Goal: Information Seeking & Learning: Learn about a topic

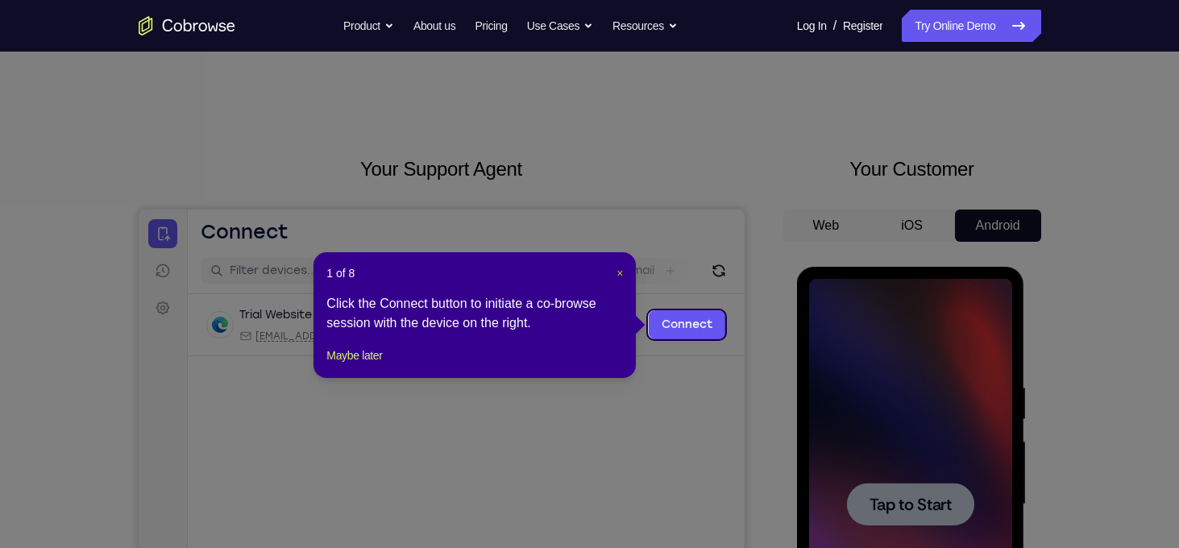
click at [620, 271] on span "×" at bounding box center [619, 273] width 6 height 13
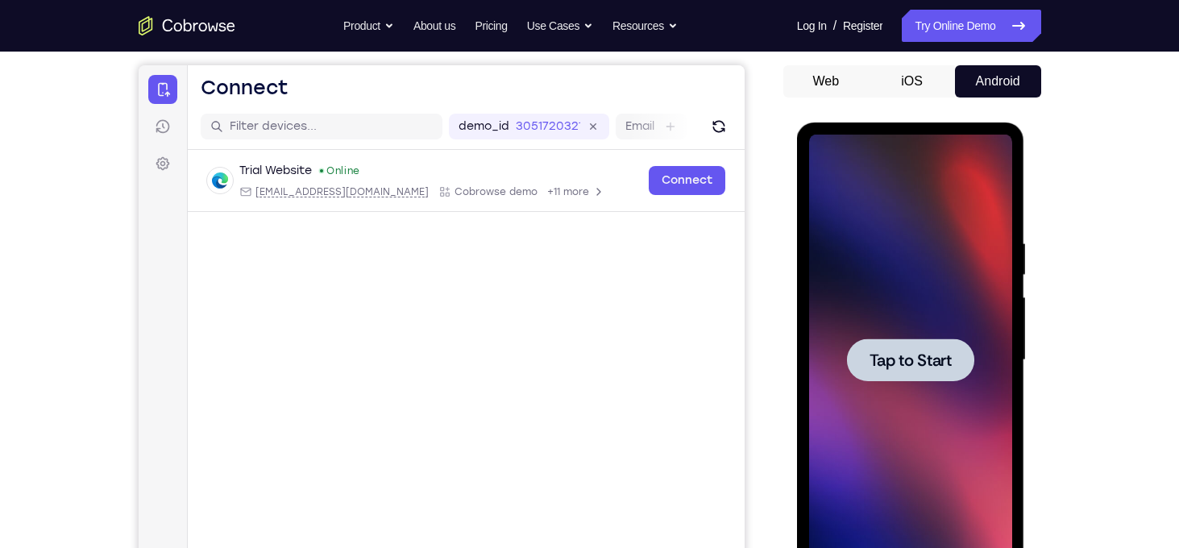
scroll to position [160, 0]
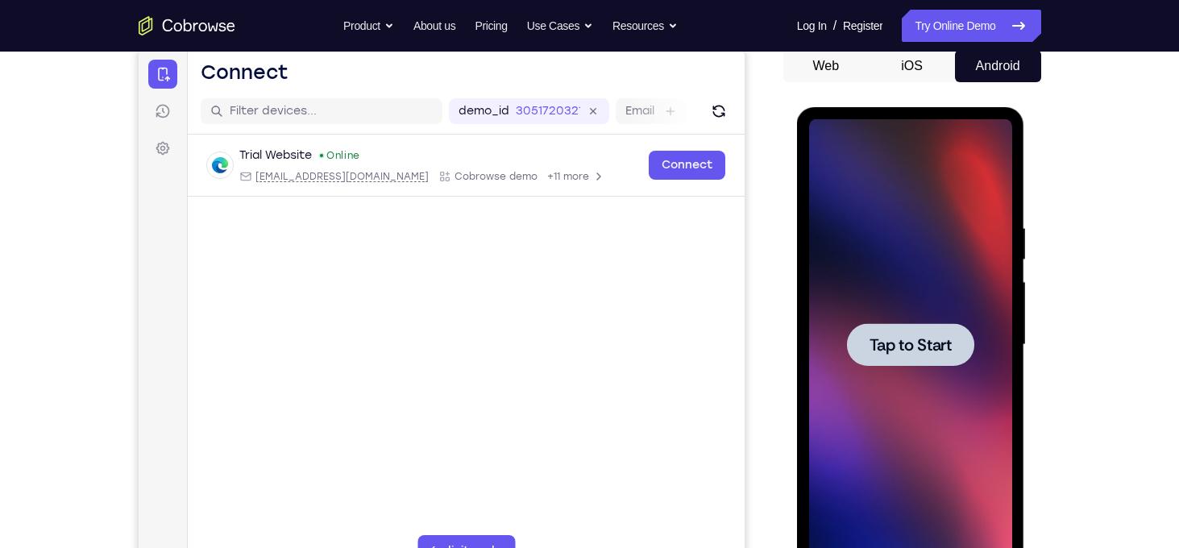
click at [868, 316] on div at bounding box center [910, 344] width 203 height 451
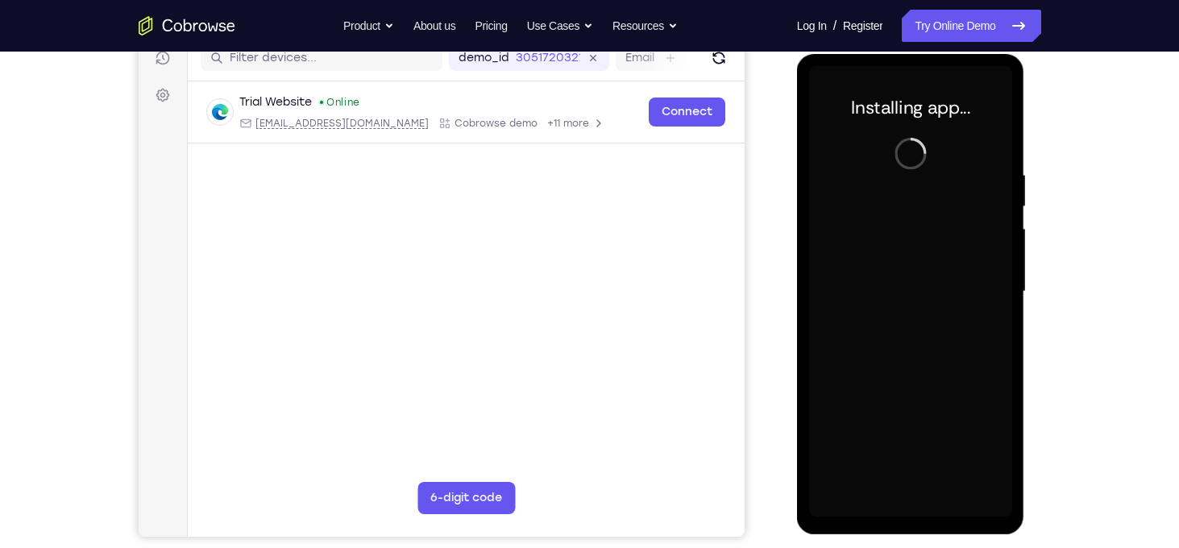
scroll to position [213, 0]
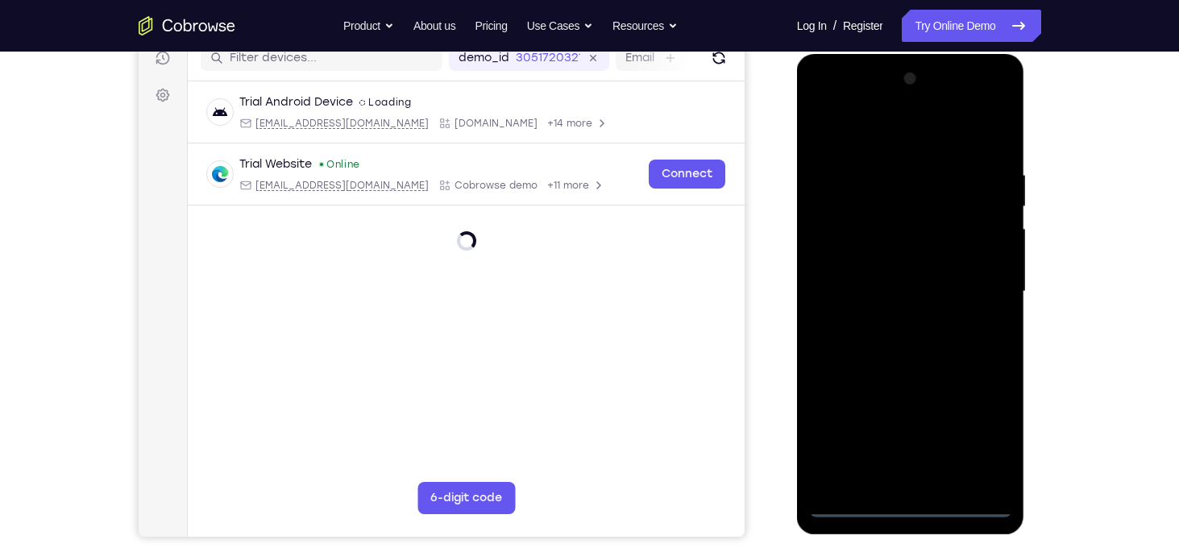
click at [917, 503] on div at bounding box center [910, 291] width 203 height 451
click at [973, 437] on div at bounding box center [910, 291] width 203 height 451
click at [866, 144] on div at bounding box center [910, 291] width 203 height 451
click at [976, 292] on div at bounding box center [910, 291] width 203 height 451
click at [924, 440] on div at bounding box center [910, 291] width 203 height 451
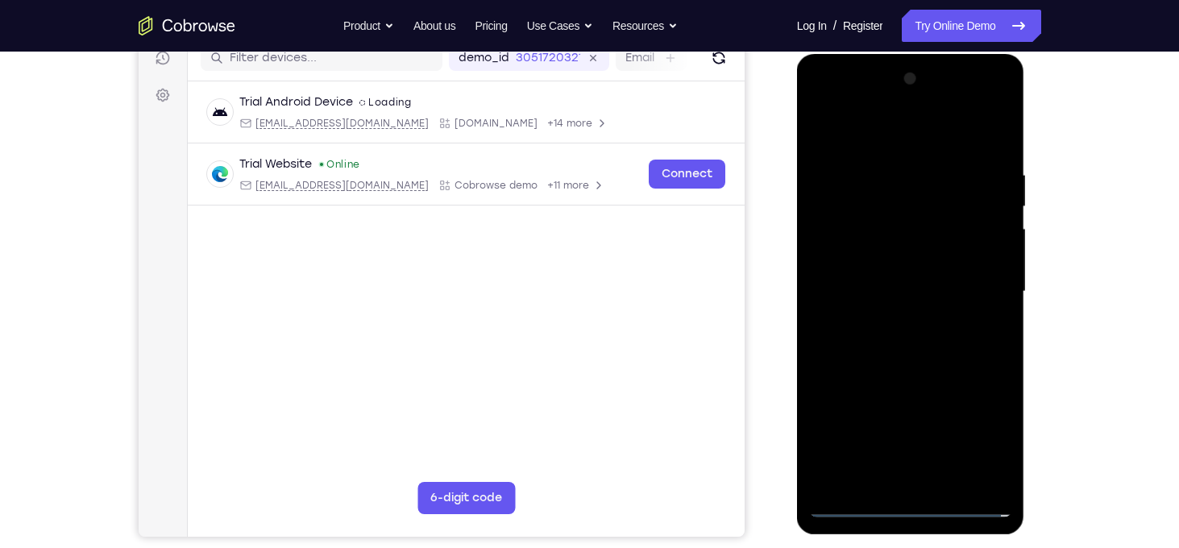
click at [892, 322] on div at bounding box center [910, 291] width 203 height 451
click at [890, 283] on div at bounding box center [910, 291] width 203 height 451
click at [887, 254] on div at bounding box center [910, 291] width 203 height 451
click at [934, 297] on div at bounding box center [910, 291] width 203 height 451
click at [919, 362] on div at bounding box center [910, 291] width 203 height 451
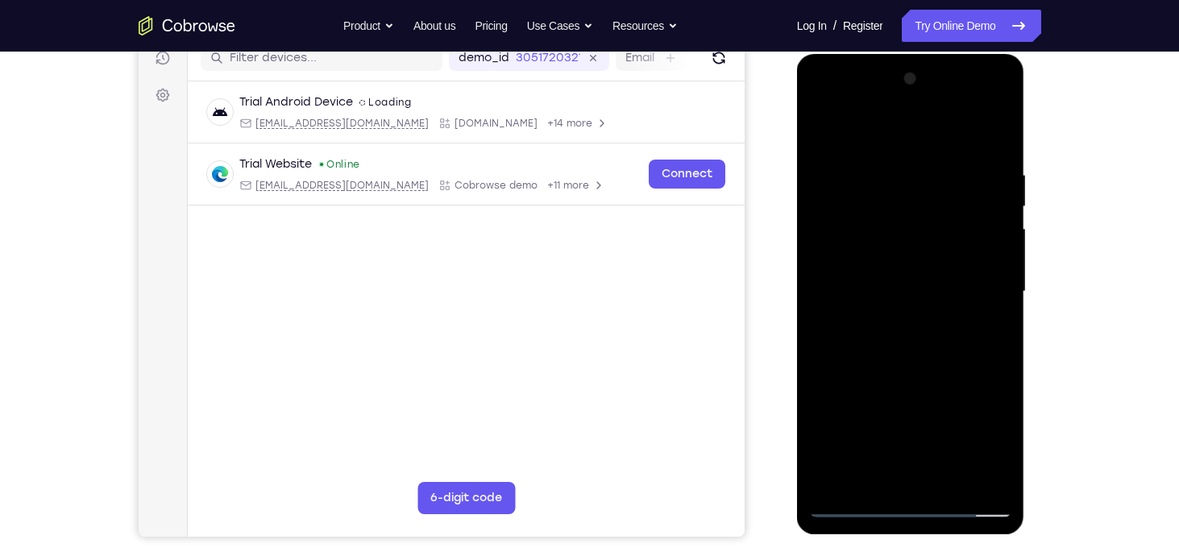
click at [984, 135] on div at bounding box center [910, 291] width 203 height 451
click at [948, 478] on div at bounding box center [910, 291] width 203 height 451
click at [912, 376] on div at bounding box center [910, 291] width 203 height 451
click at [823, 131] on div at bounding box center [910, 291] width 203 height 451
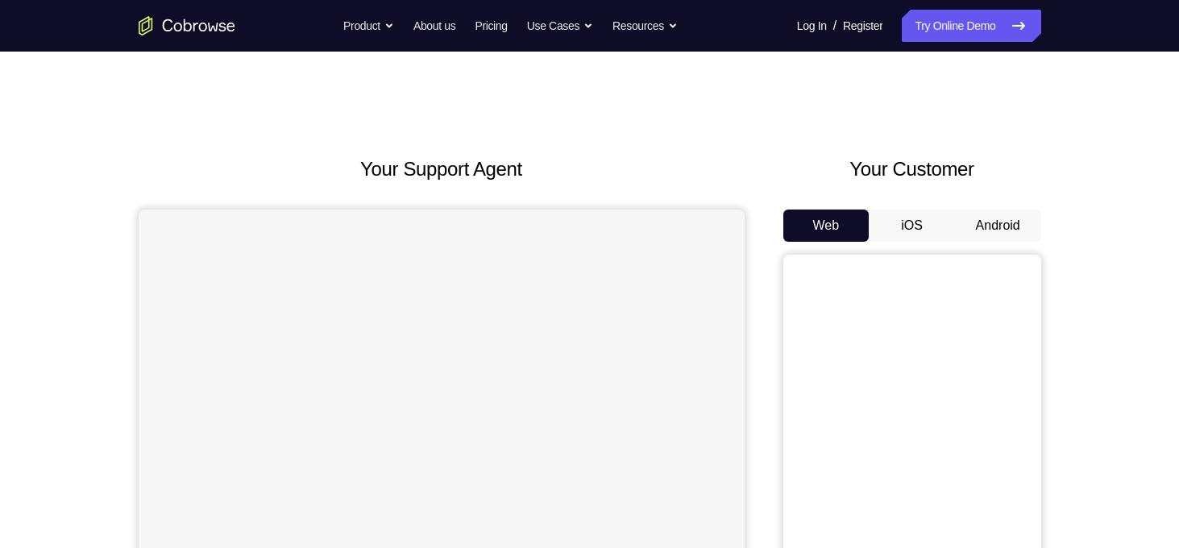
click at [978, 218] on button "Android" at bounding box center [998, 225] width 86 height 32
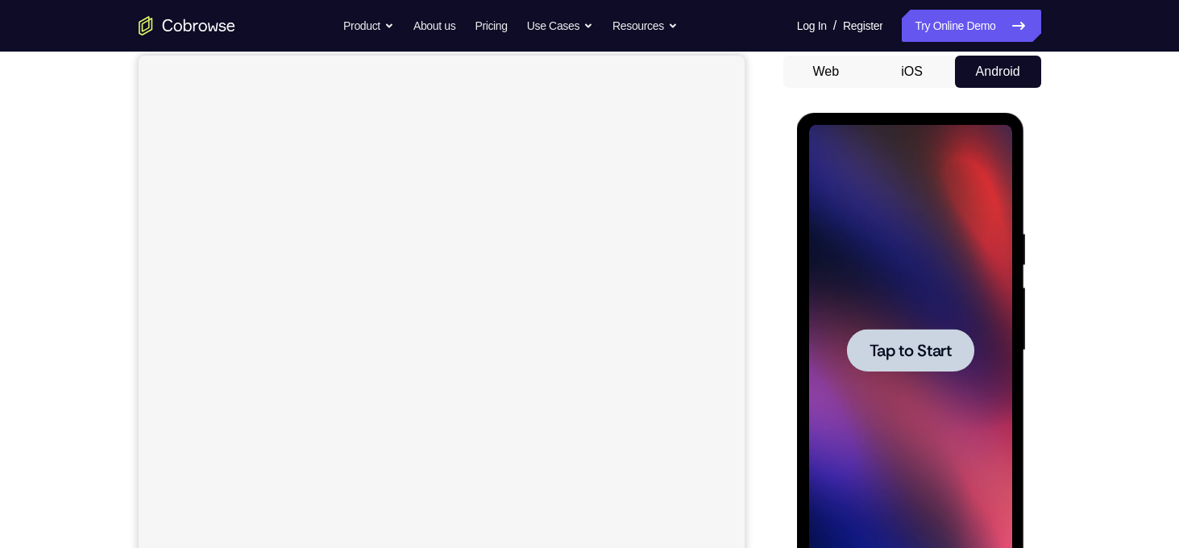
scroll to position [164, 0]
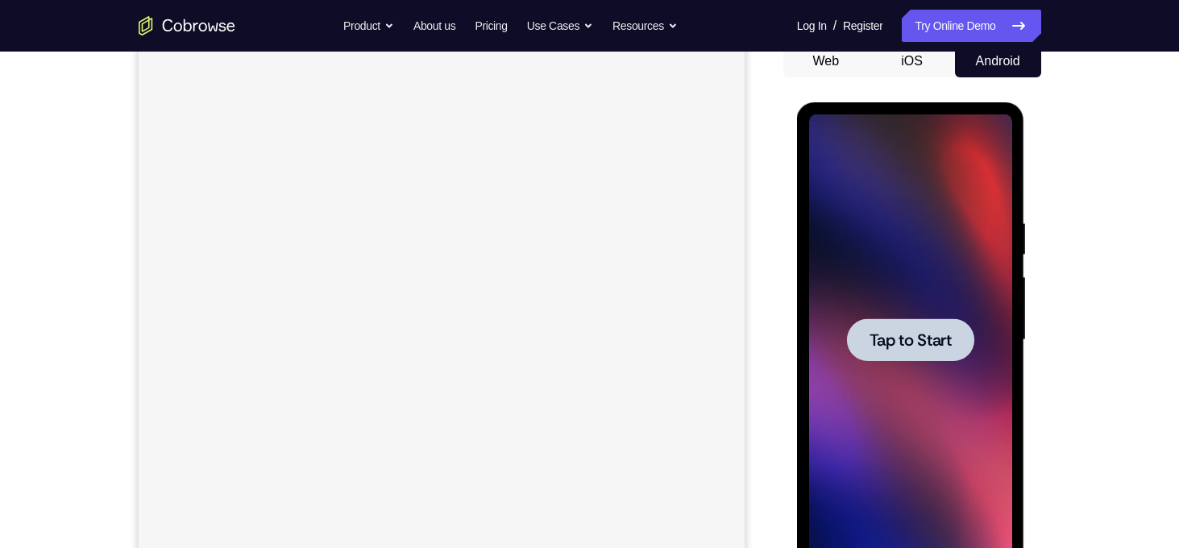
click at [908, 332] on span "Tap to Start" at bounding box center [910, 340] width 82 height 16
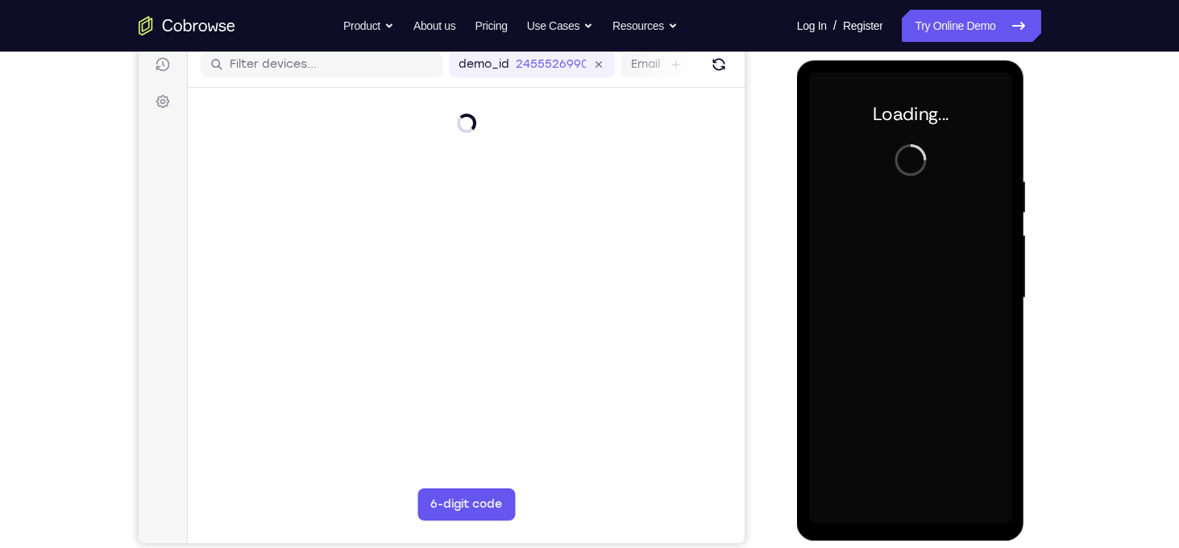
scroll to position [206, 0]
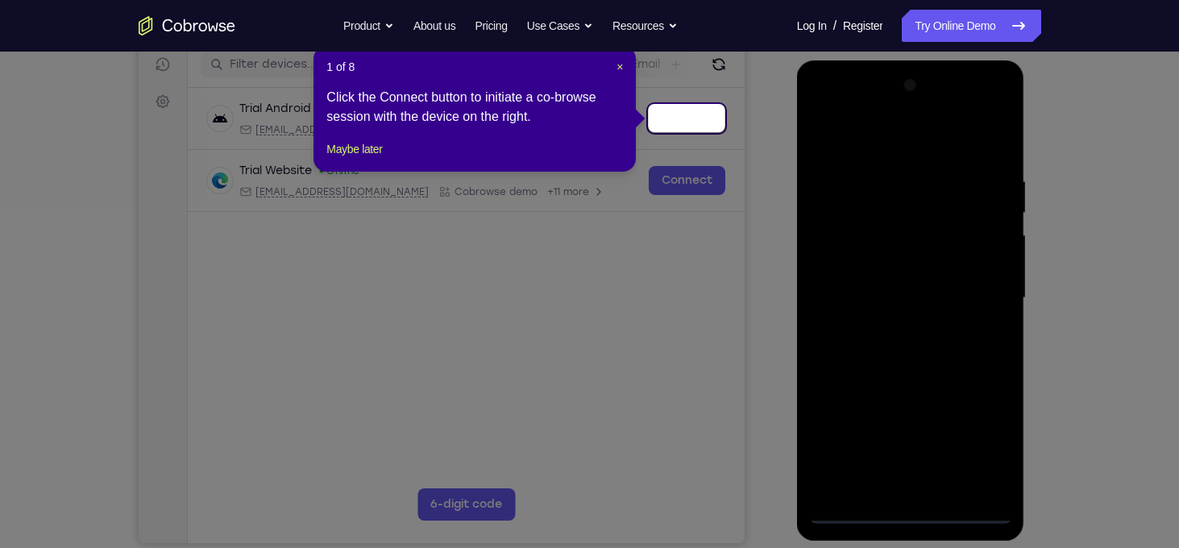
click at [624, 64] on div "1 of 8 × Click the Connect button to initiate a co-browse session with the devi…" at bounding box center [474, 109] width 322 height 126
click at [623, 64] on span "×" at bounding box center [619, 66] width 6 height 13
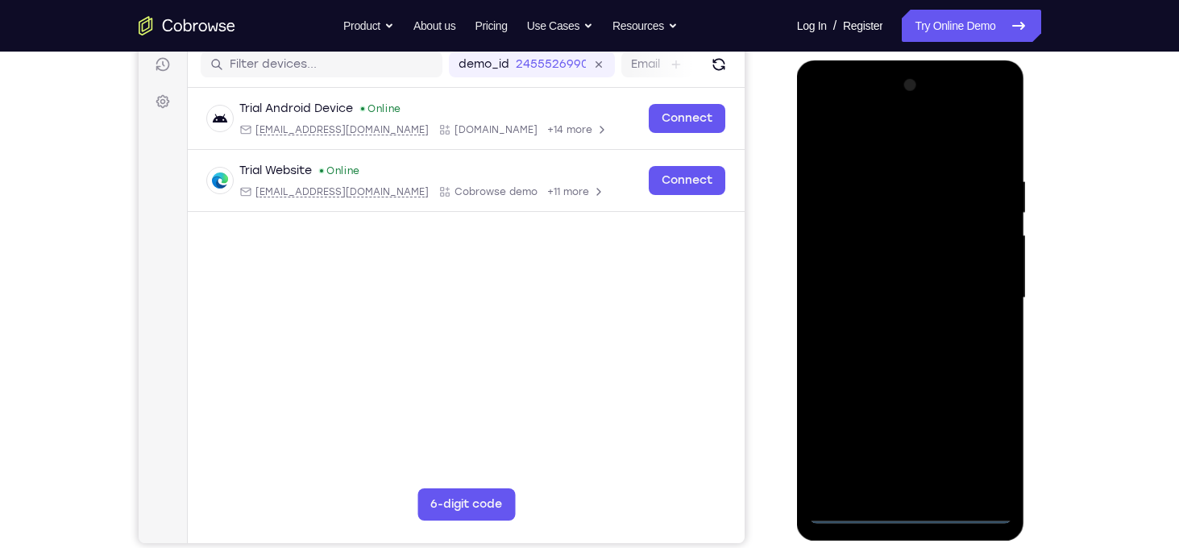
click at [911, 515] on div at bounding box center [910, 298] width 203 height 451
click at [980, 441] on div at bounding box center [910, 298] width 203 height 451
click at [980, 443] on div at bounding box center [910, 298] width 203 height 451
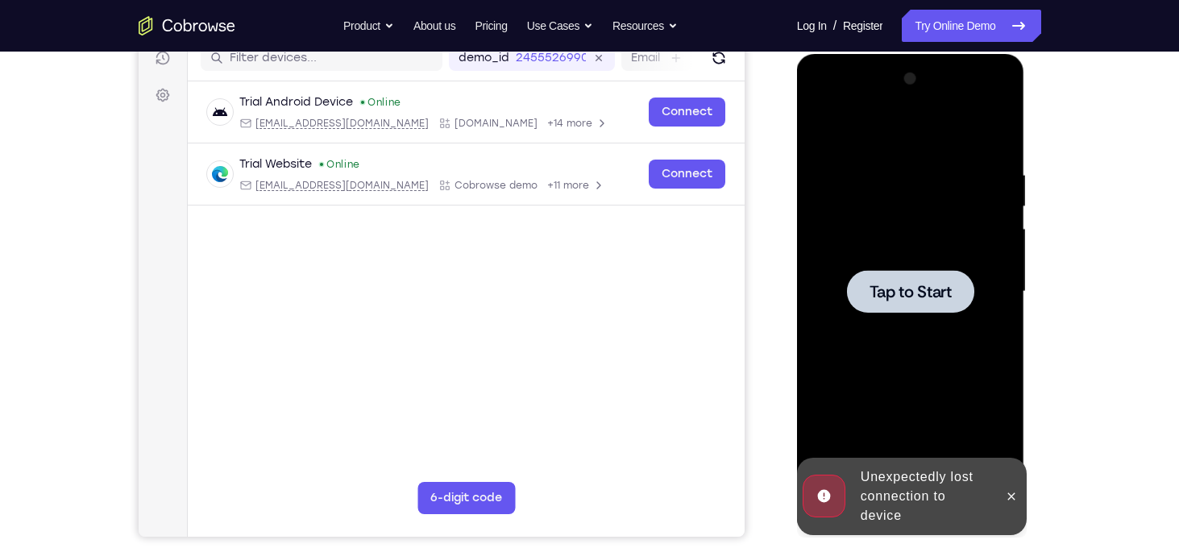
scroll to position [218, 0]
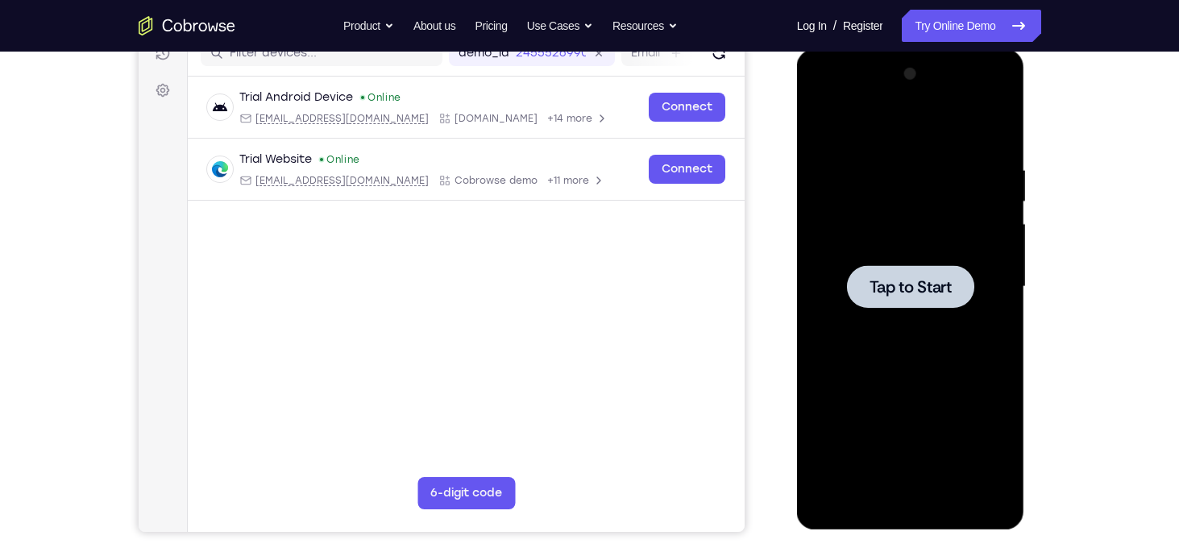
click at [911, 320] on div at bounding box center [910, 286] width 203 height 451
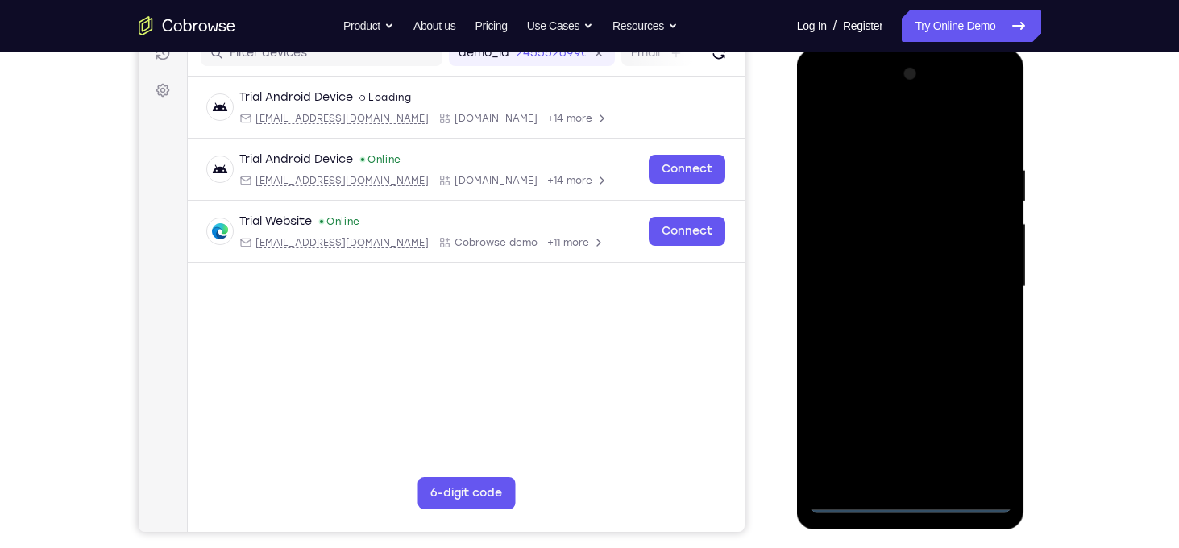
click at [919, 501] on div at bounding box center [910, 286] width 203 height 451
click at [981, 410] on div at bounding box center [910, 286] width 203 height 451
click at [983, 421] on div at bounding box center [910, 286] width 203 height 451
click at [889, 139] on div at bounding box center [910, 286] width 203 height 451
click at [984, 273] on div at bounding box center [910, 286] width 203 height 451
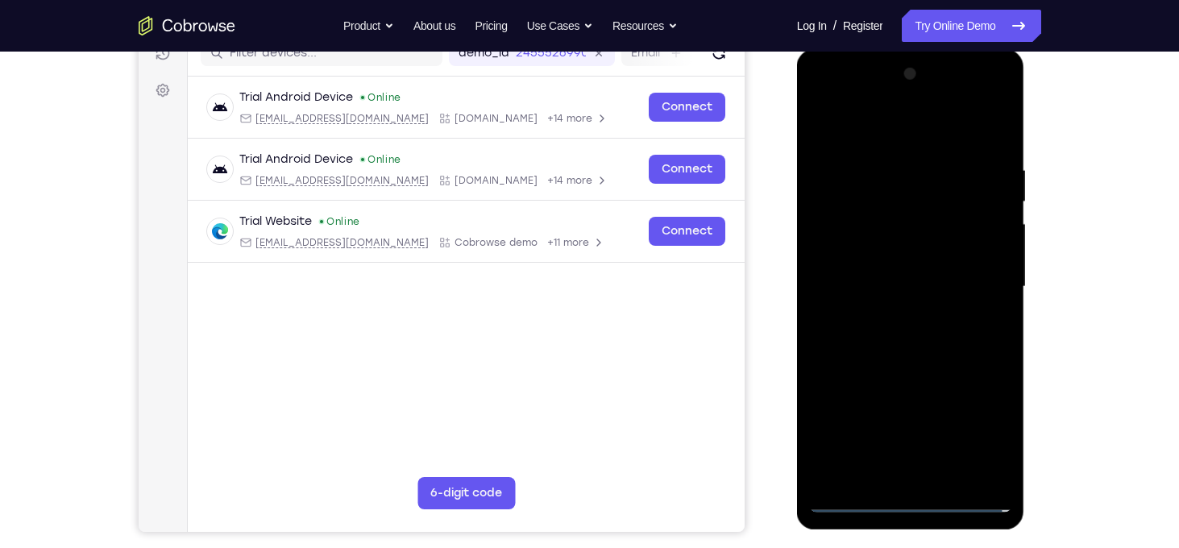
click at [885, 319] on div at bounding box center [910, 286] width 203 height 451
click at [884, 275] on div at bounding box center [910, 286] width 203 height 451
click at [890, 255] on div at bounding box center [910, 286] width 203 height 451
click at [897, 281] on div at bounding box center [910, 286] width 203 height 451
click at [939, 353] on div at bounding box center [910, 286] width 203 height 451
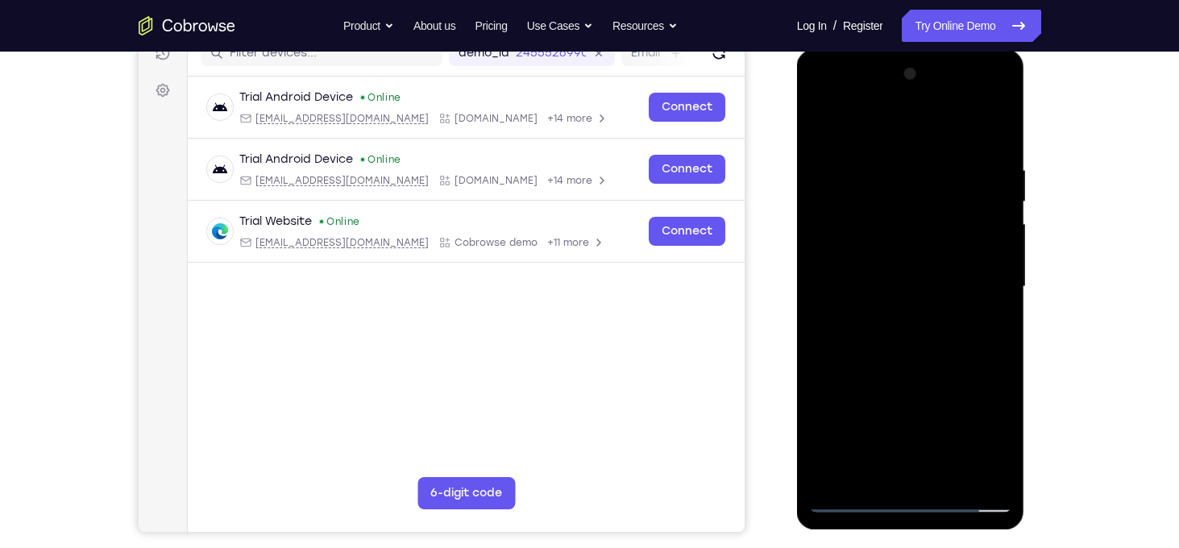
click at [939, 363] on div at bounding box center [910, 286] width 203 height 451
click at [980, 126] on div at bounding box center [910, 286] width 203 height 451
click at [936, 166] on div at bounding box center [910, 286] width 203 height 451
click at [969, 236] on div at bounding box center [910, 286] width 203 height 451
click at [990, 242] on div at bounding box center [910, 286] width 203 height 451
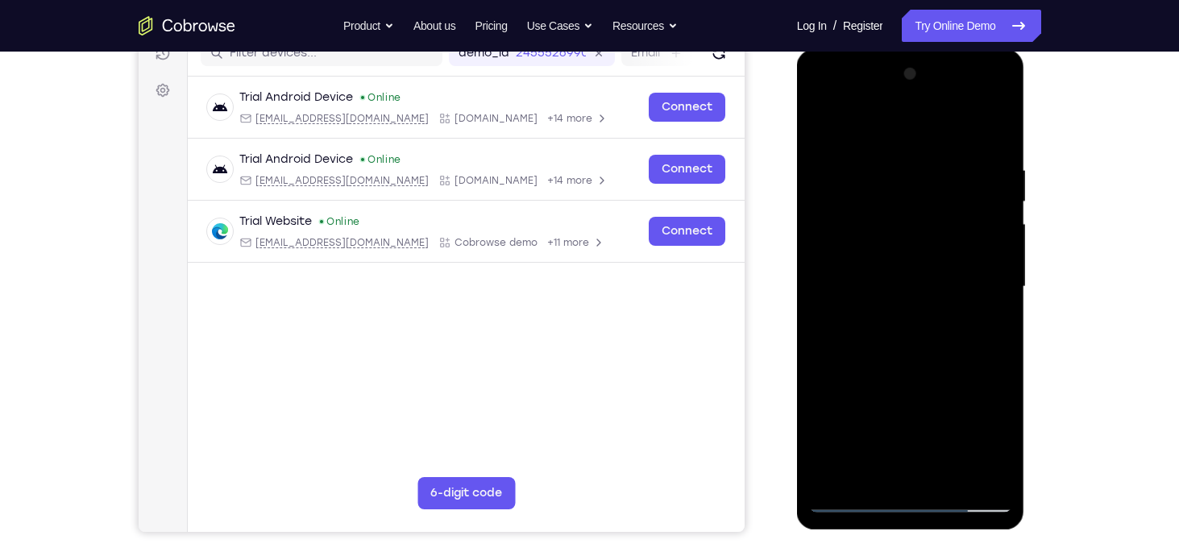
click at [990, 242] on div at bounding box center [910, 286] width 203 height 451
click at [994, 130] on div at bounding box center [910, 286] width 203 height 451
click at [942, 476] on div at bounding box center [910, 286] width 203 height 451
click at [918, 375] on div at bounding box center [910, 286] width 203 height 451
drag, startPoint x: 928, startPoint y: 255, endPoint x: 935, endPoint y: 443, distance: 188.6
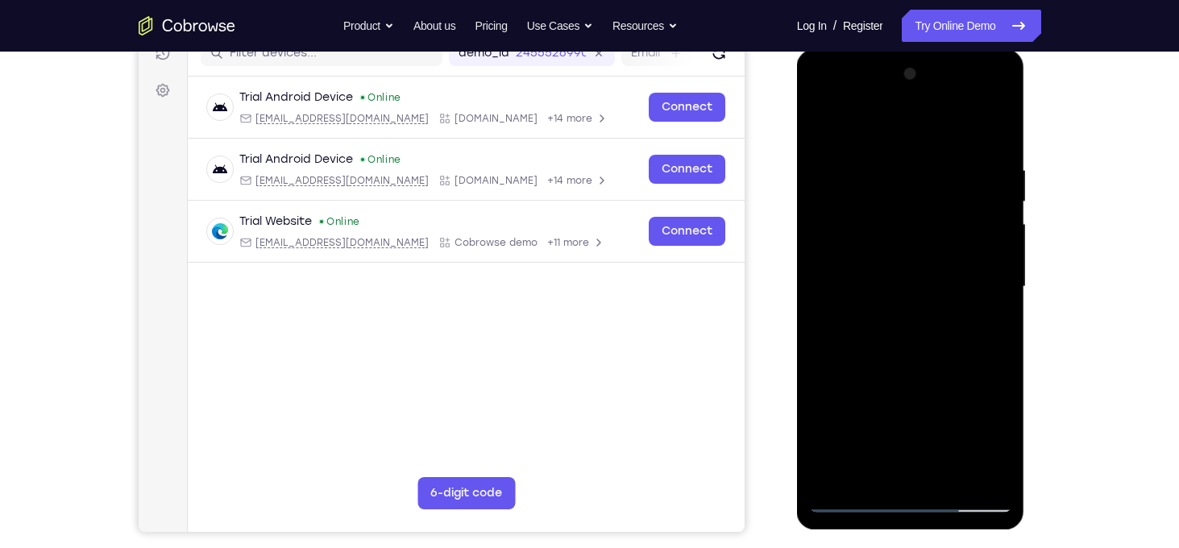
click at [935, 443] on div at bounding box center [910, 286] width 203 height 451
click at [906, 342] on div at bounding box center [910, 286] width 203 height 451
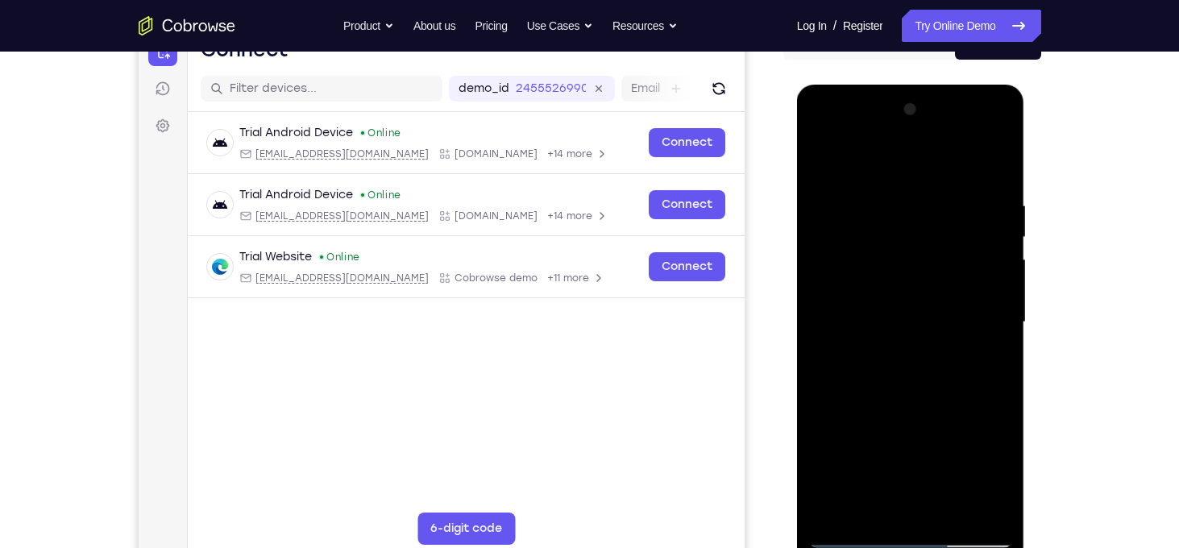
scroll to position [180, 0]
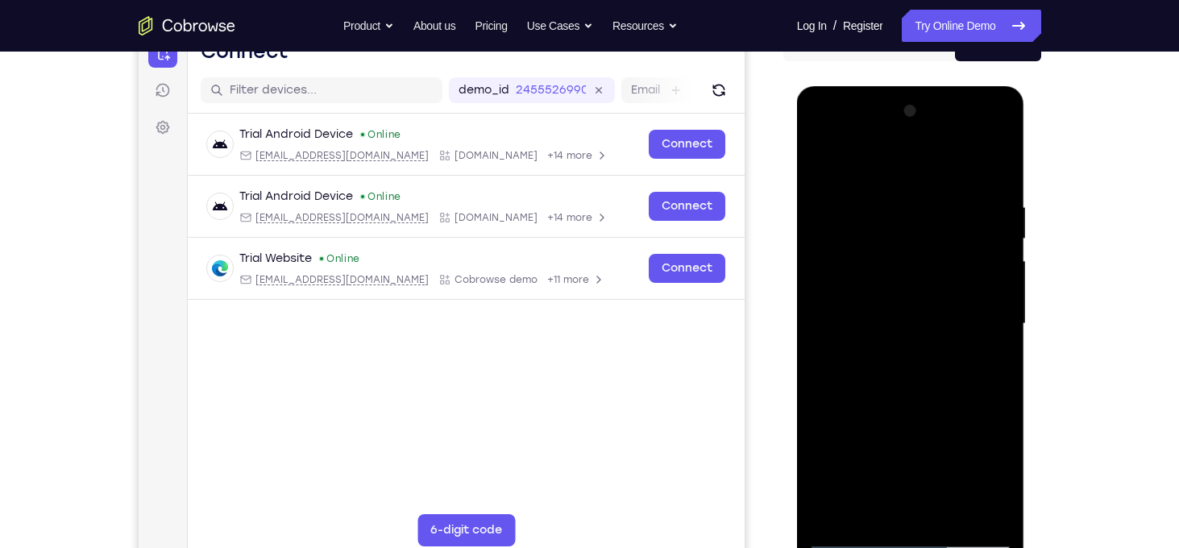
click at [879, 157] on div at bounding box center [910, 323] width 203 height 451
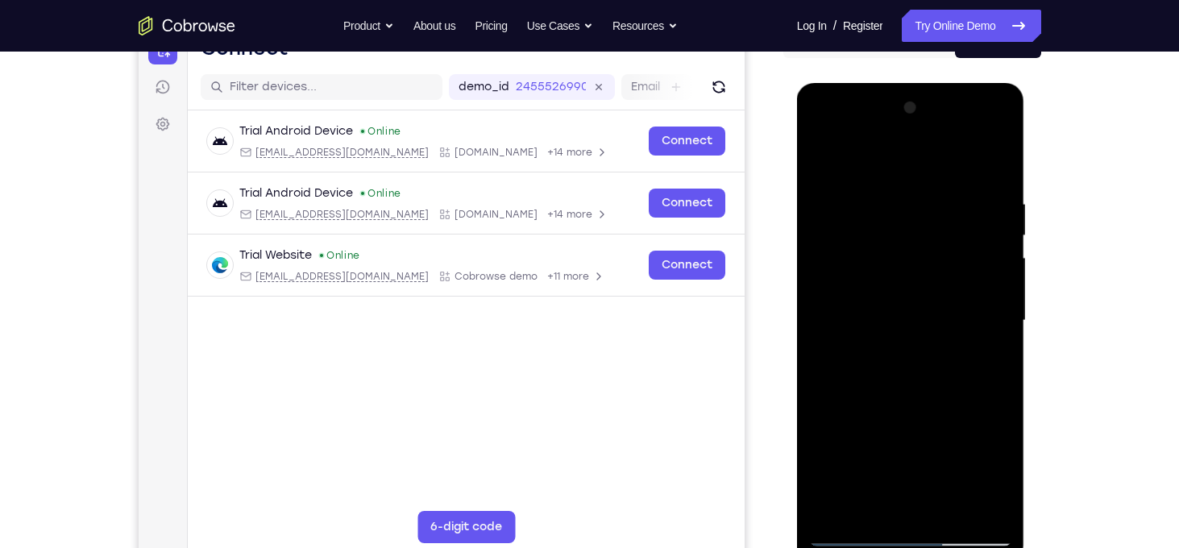
click at [818, 325] on div at bounding box center [910, 320] width 203 height 451
click at [975, 313] on div at bounding box center [910, 320] width 203 height 451
click at [978, 289] on div at bounding box center [910, 320] width 203 height 451
click at [999, 298] on div at bounding box center [910, 320] width 203 height 451
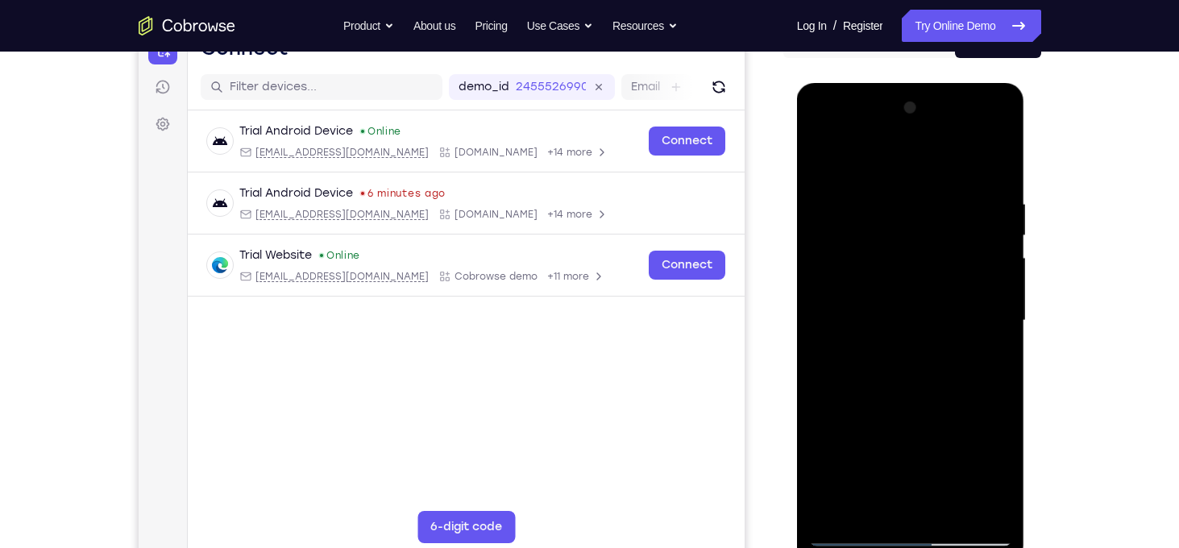
click at [999, 298] on div at bounding box center [910, 320] width 203 height 451
click at [971, 296] on div at bounding box center [910, 320] width 203 height 451
click at [988, 280] on div at bounding box center [910, 320] width 203 height 451
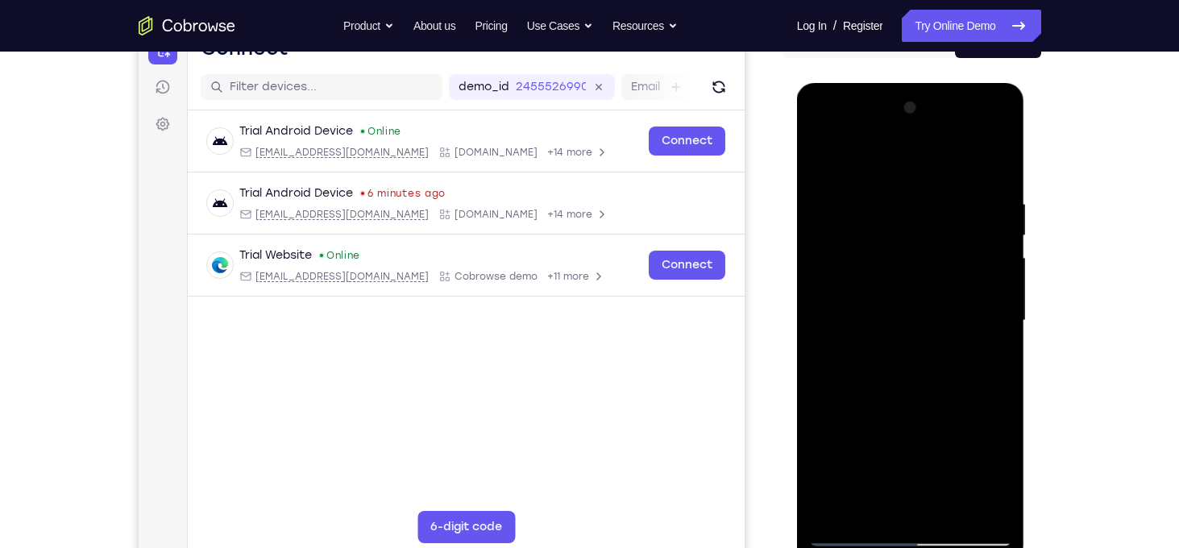
click at [1000, 193] on div at bounding box center [910, 320] width 203 height 451
click at [1001, 167] on div at bounding box center [910, 320] width 203 height 451
click at [997, 114] on div at bounding box center [910, 320] width 203 height 451
click at [832, 514] on div at bounding box center [910, 320] width 203 height 451
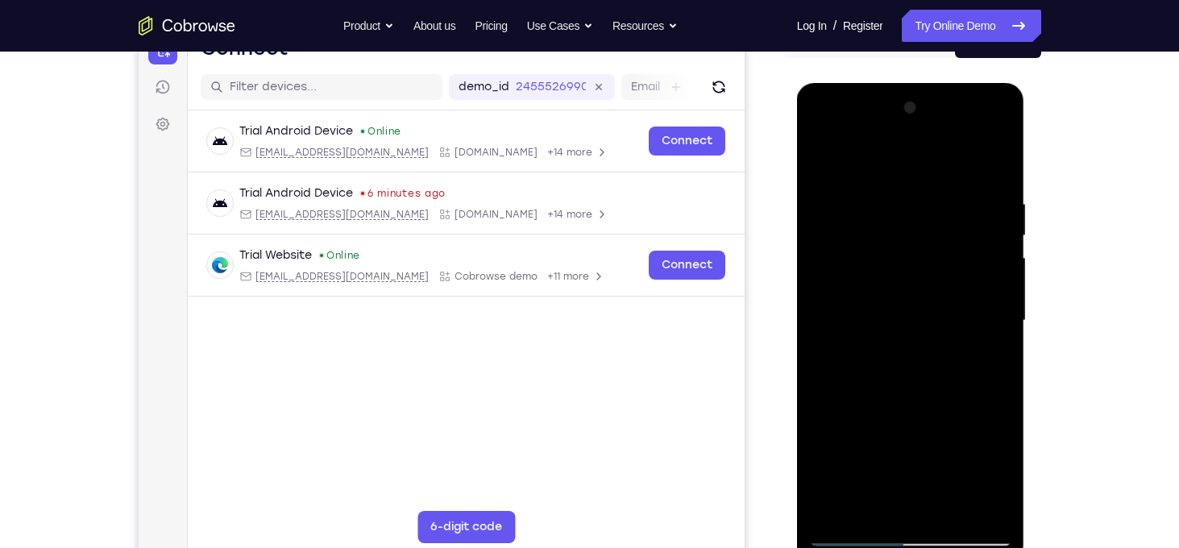
click at [922, 372] on div at bounding box center [910, 320] width 203 height 451
click at [886, 196] on div at bounding box center [910, 320] width 203 height 451
click at [970, 281] on div at bounding box center [910, 320] width 203 height 451
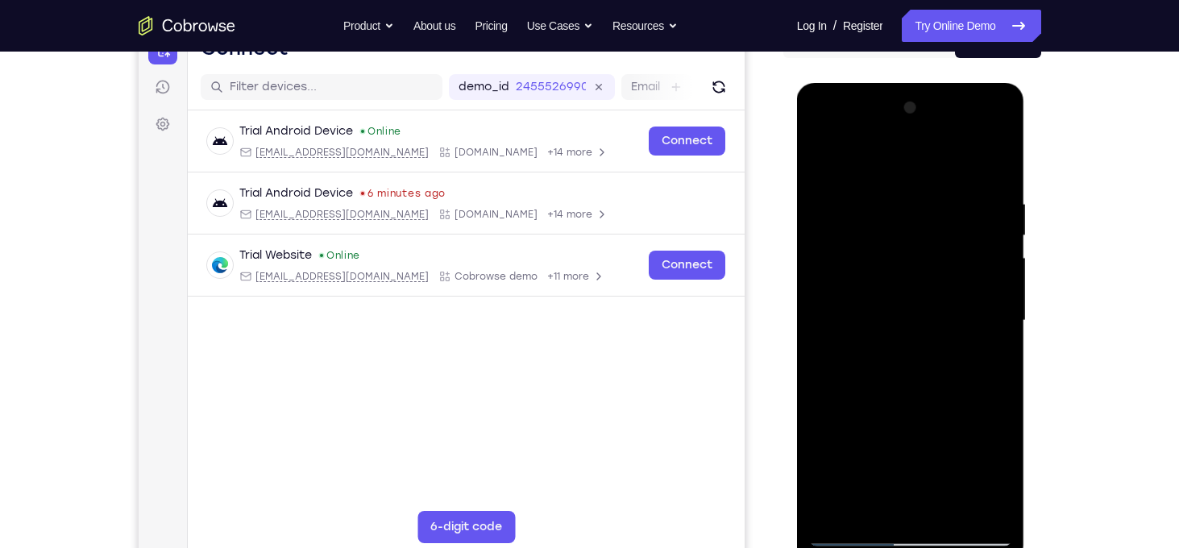
click at [984, 356] on div at bounding box center [910, 320] width 203 height 451
drag, startPoint x: 984, startPoint y: 356, endPoint x: 822, endPoint y: 375, distance: 163.0
click at [822, 375] on div at bounding box center [910, 320] width 203 height 451
click at [980, 320] on div at bounding box center [910, 320] width 203 height 451
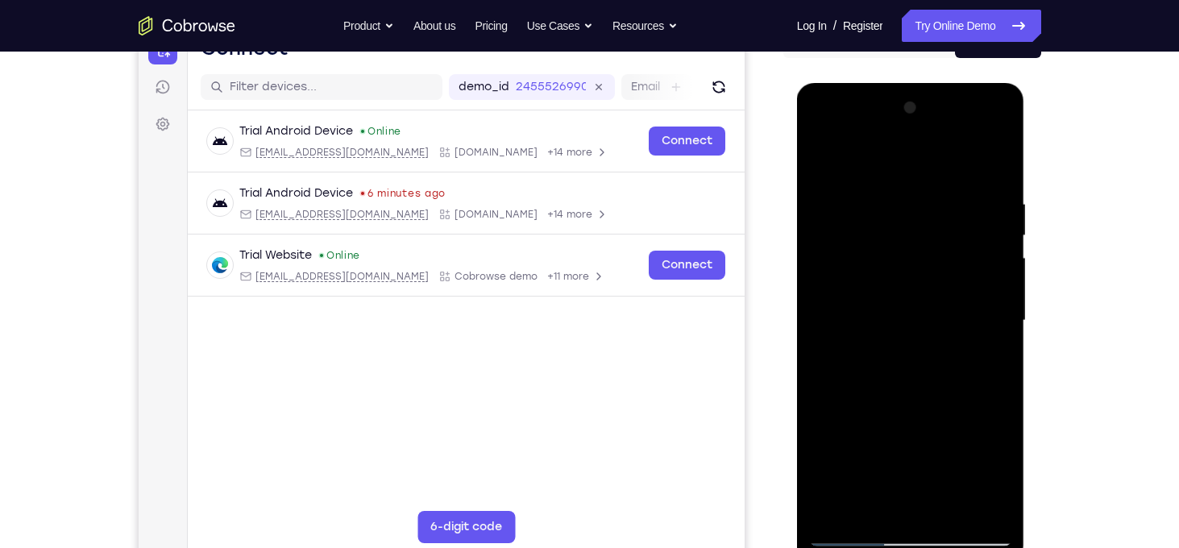
click at [980, 320] on div at bounding box center [910, 320] width 203 height 451
drag, startPoint x: 935, startPoint y: 196, endPoint x: 993, endPoint y: 541, distance: 350.4
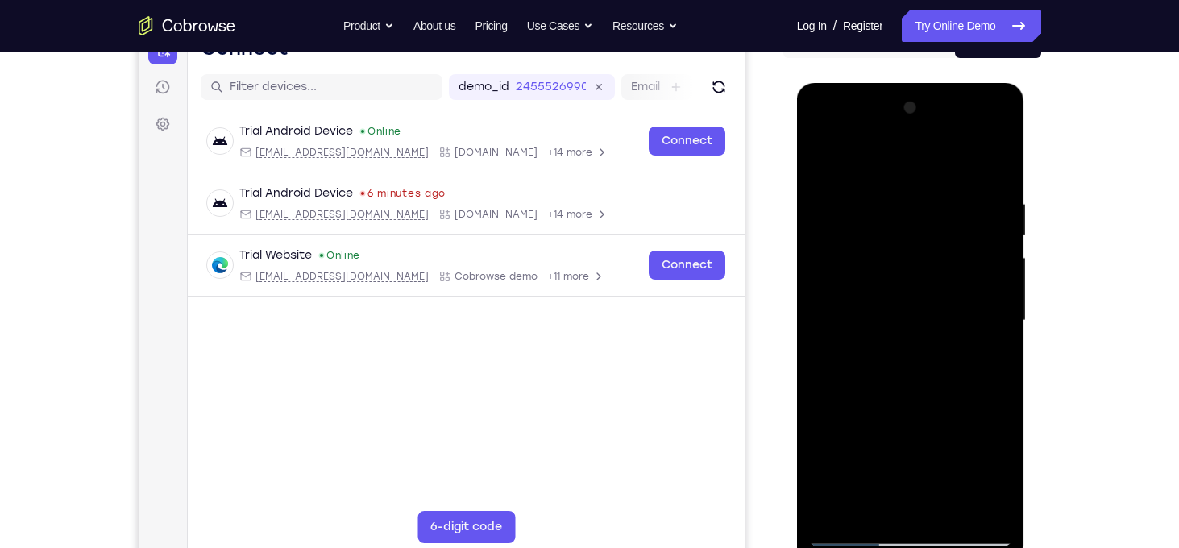
click at [993, 541] on div at bounding box center [910, 320] width 203 height 451
drag, startPoint x: 938, startPoint y: 247, endPoint x: 913, endPoint y: 555, distance: 308.8
click at [913, 547] on div at bounding box center [911, 323] width 228 height 480
click at [990, 164] on div at bounding box center [910, 320] width 203 height 451
click at [932, 229] on div at bounding box center [910, 320] width 203 height 451
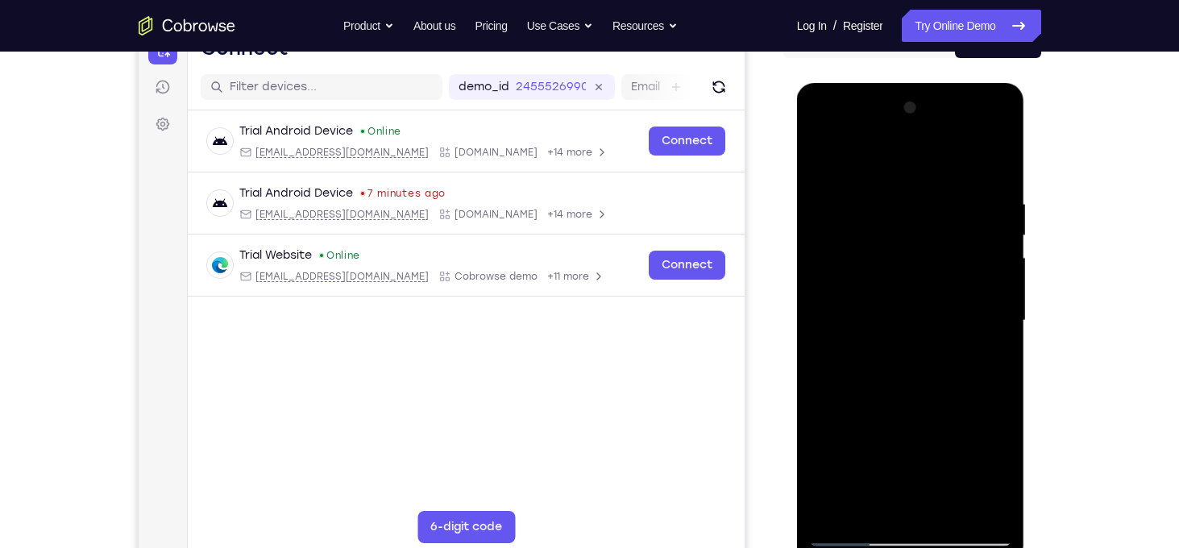
click at [854, 522] on div at bounding box center [910, 320] width 203 height 451
click at [855, 537] on div at bounding box center [910, 320] width 203 height 451
